Goal: Transaction & Acquisition: Purchase product/service

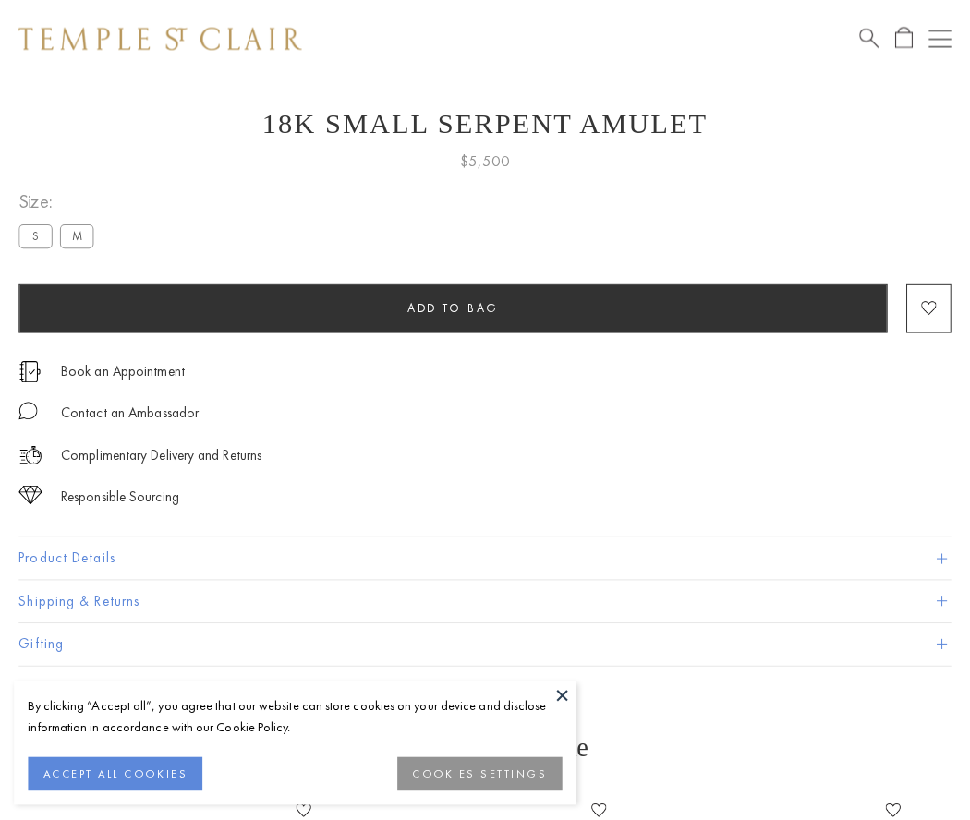
scroll to position [74, 0]
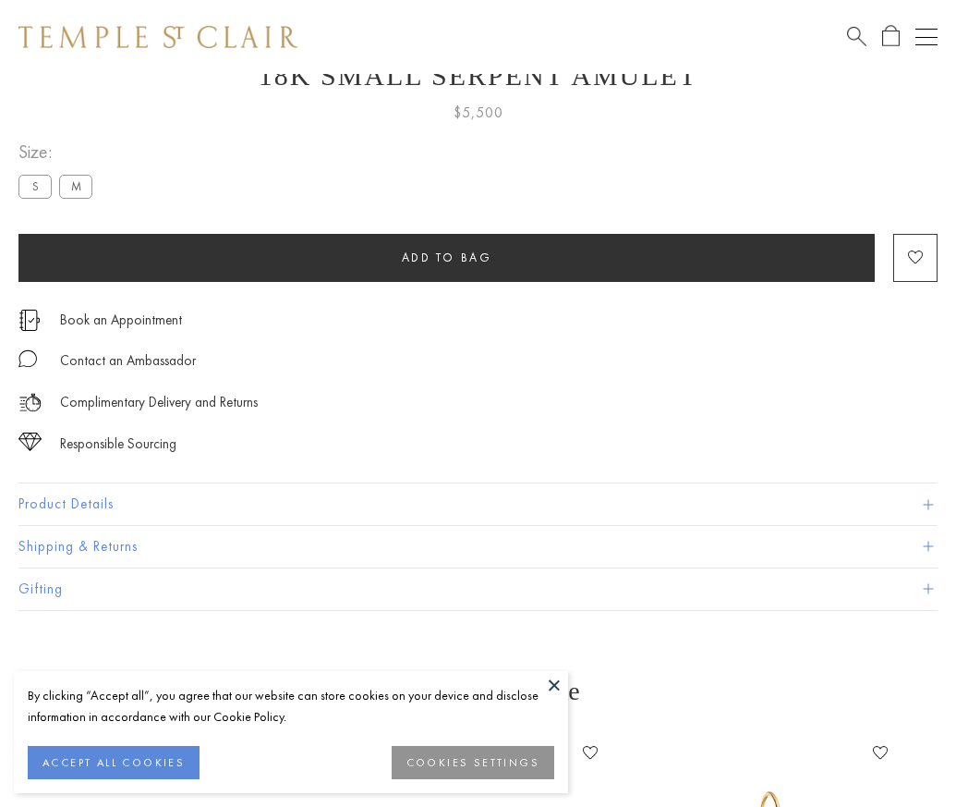
click at [446, 257] on span "Add to bag" at bounding box center [447, 257] width 91 height 16
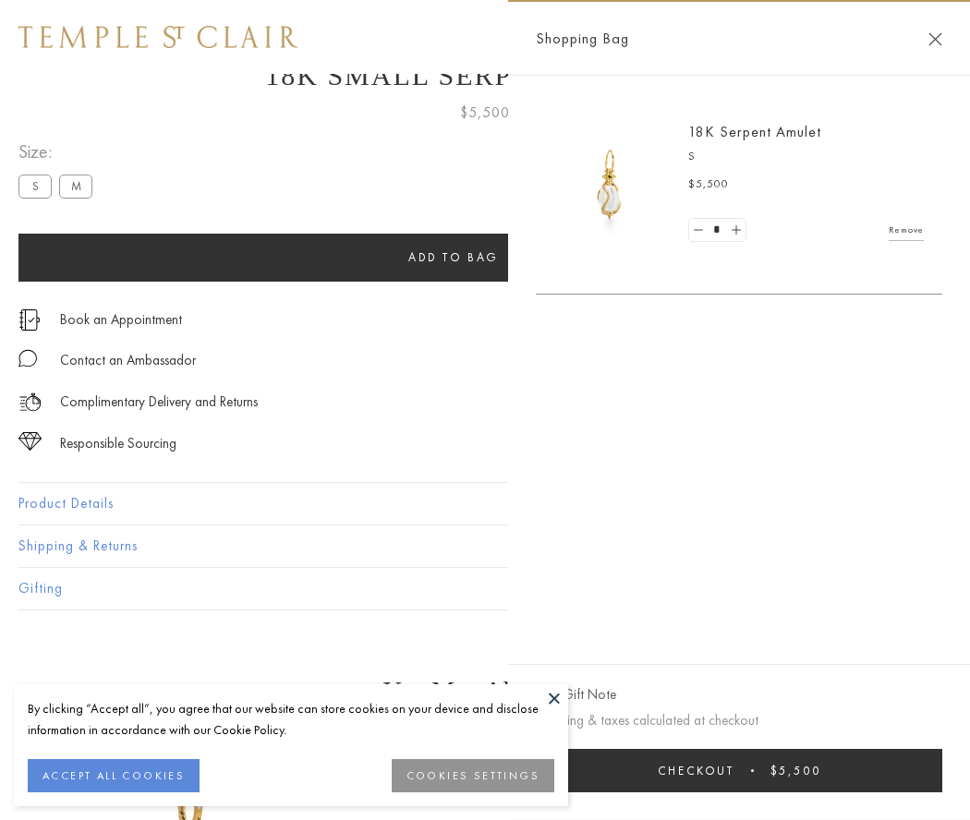
click at [735, 771] on span "Checkout" at bounding box center [696, 771] width 77 height 16
